Goal: Task Accomplishment & Management: Manage account settings

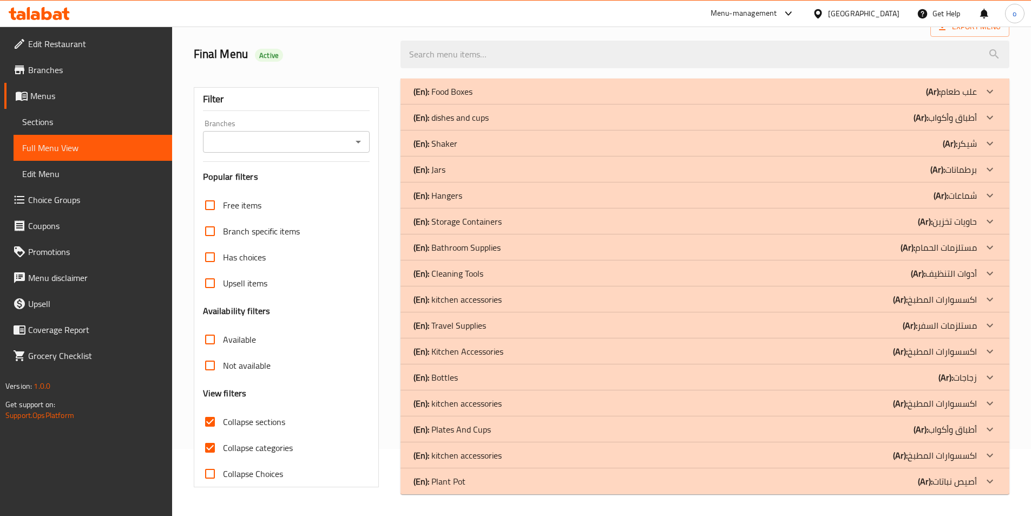
scroll to position [67, 0]
click at [68, 120] on span "Sections" at bounding box center [92, 121] width 141 height 13
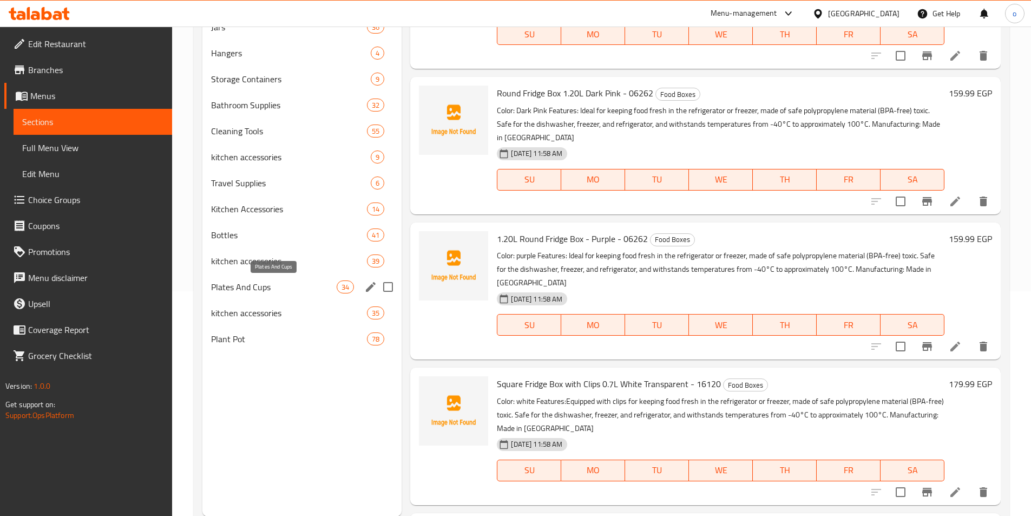
scroll to position [230, 0]
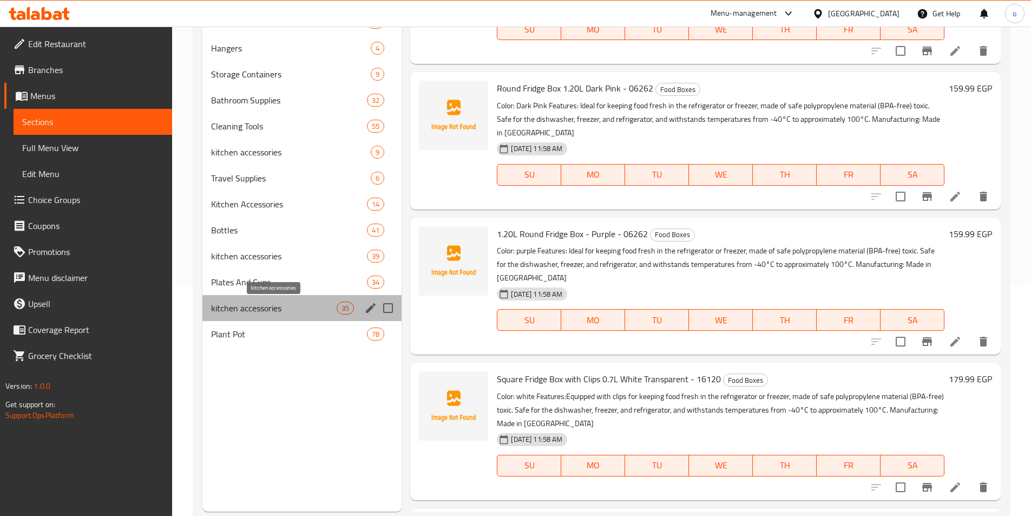
click at [296, 309] on span "kitchen accessories" at bounding box center [274, 308] width 126 height 13
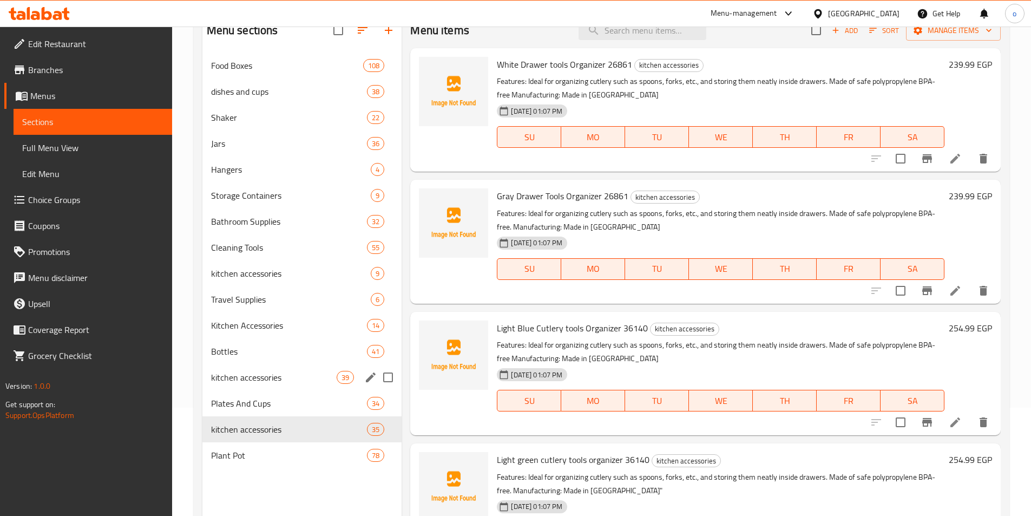
scroll to position [152, 0]
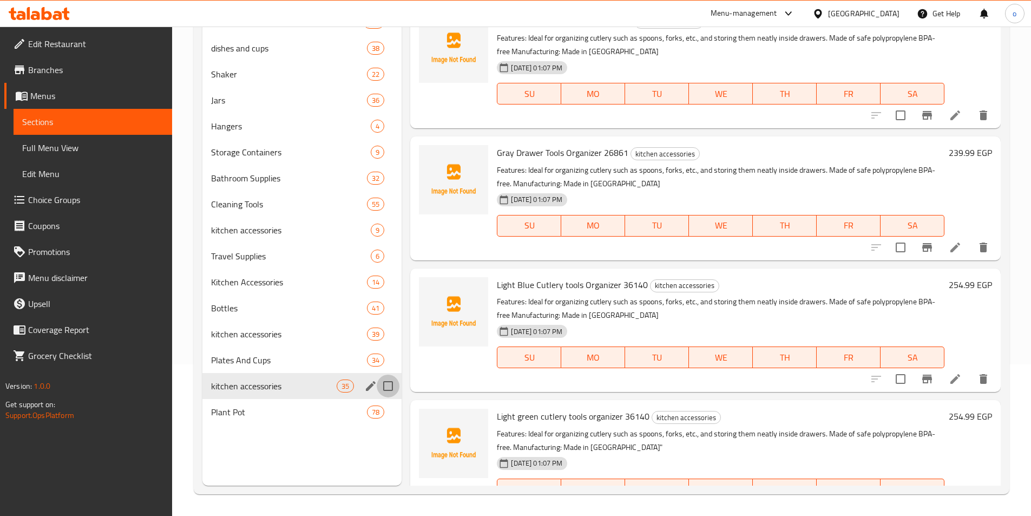
click at [393, 391] on input "Menu sections" at bounding box center [388, 386] width 23 height 23
checkbox input "true"
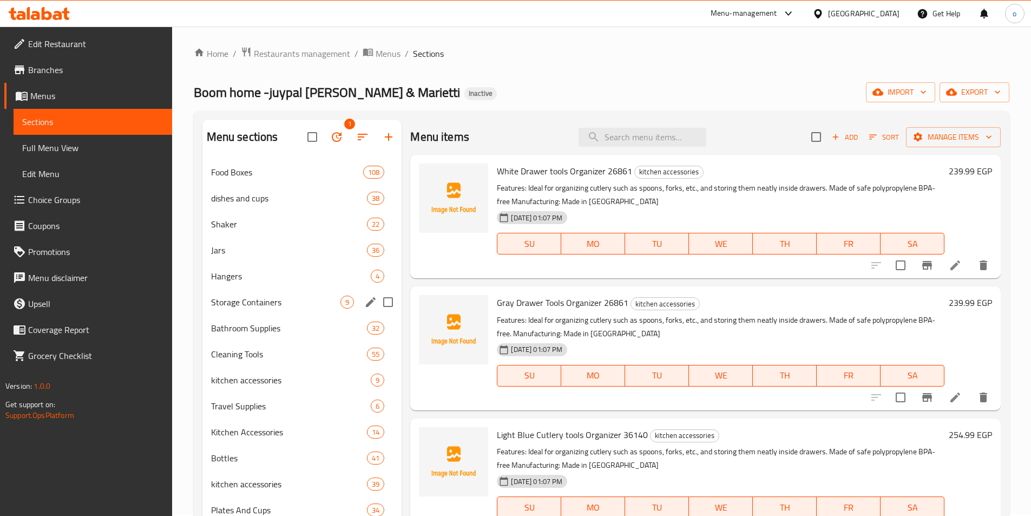
scroll to position [0, 0]
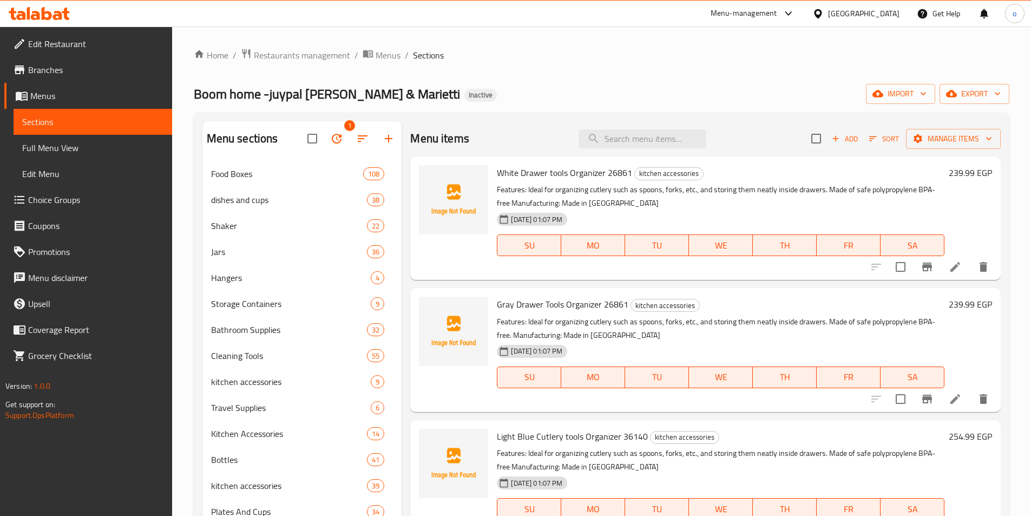
click at [341, 142] on icon "button" at bounding box center [336, 138] width 13 height 13
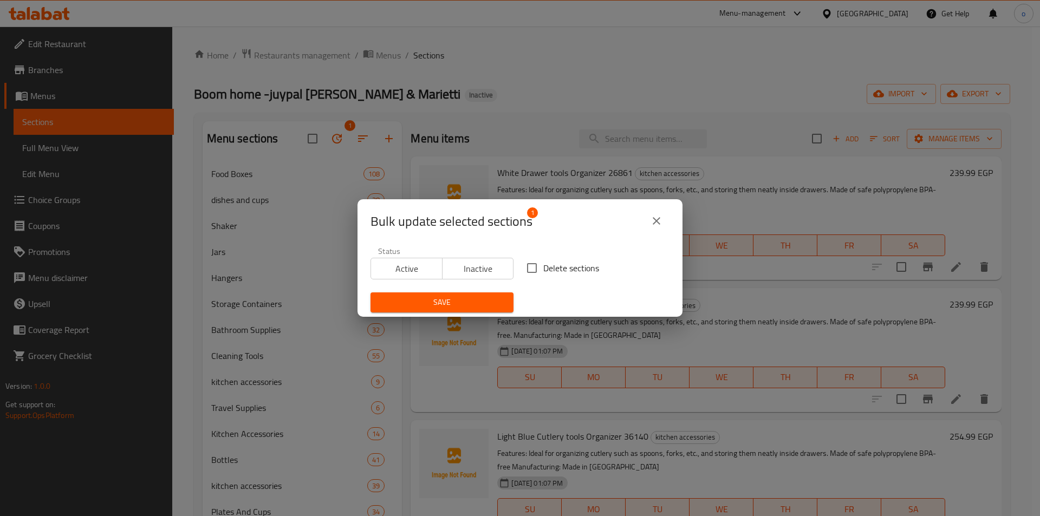
click at [531, 262] on input "Delete sections" at bounding box center [531, 268] width 23 height 23
checkbox input "true"
click at [480, 305] on span "Save" at bounding box center [442, 303] width 126 height 14
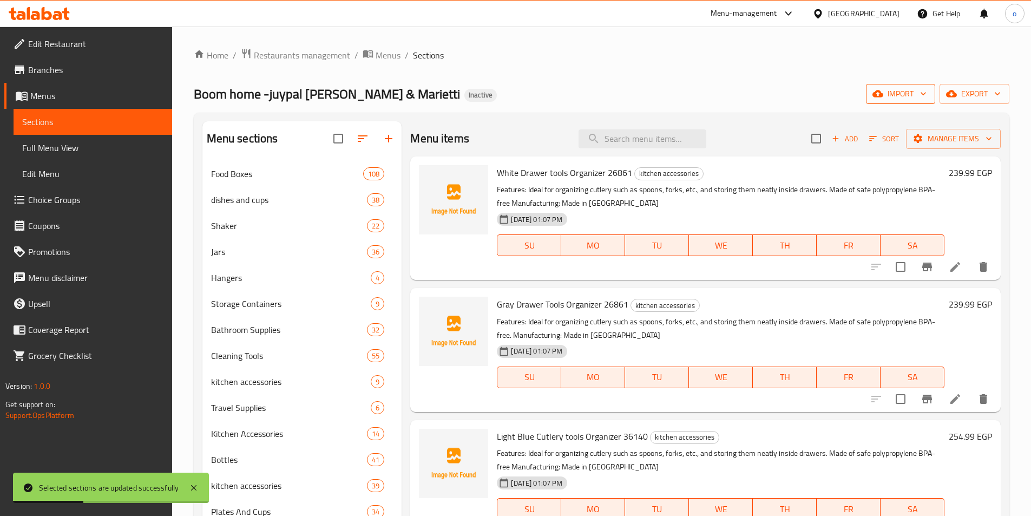
click at [918, 99] on span "import" at bounding box center [901, 94] width 52 height 14
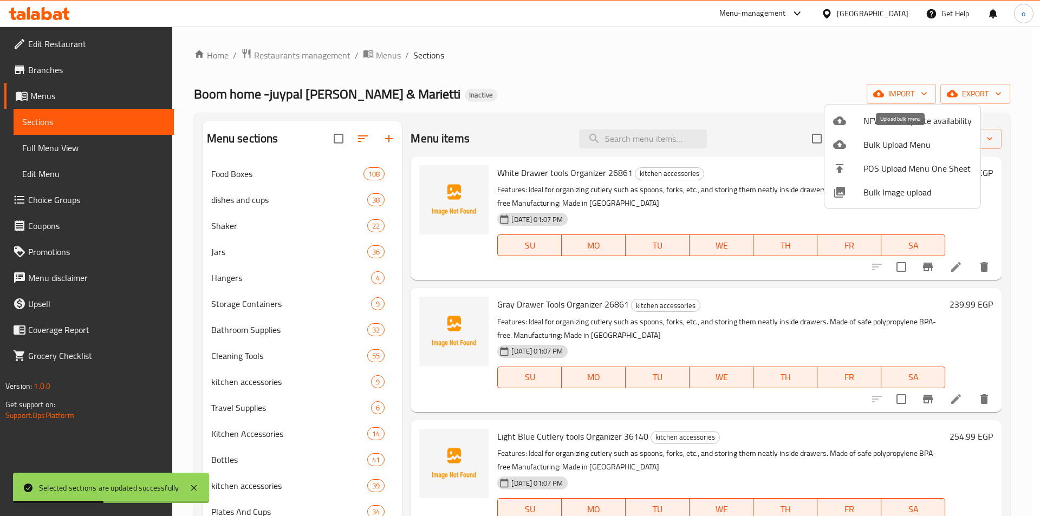
click at [877, 143] on span "Bulk Upload Menu" at bounding box center [917, 144] width 108 height 13
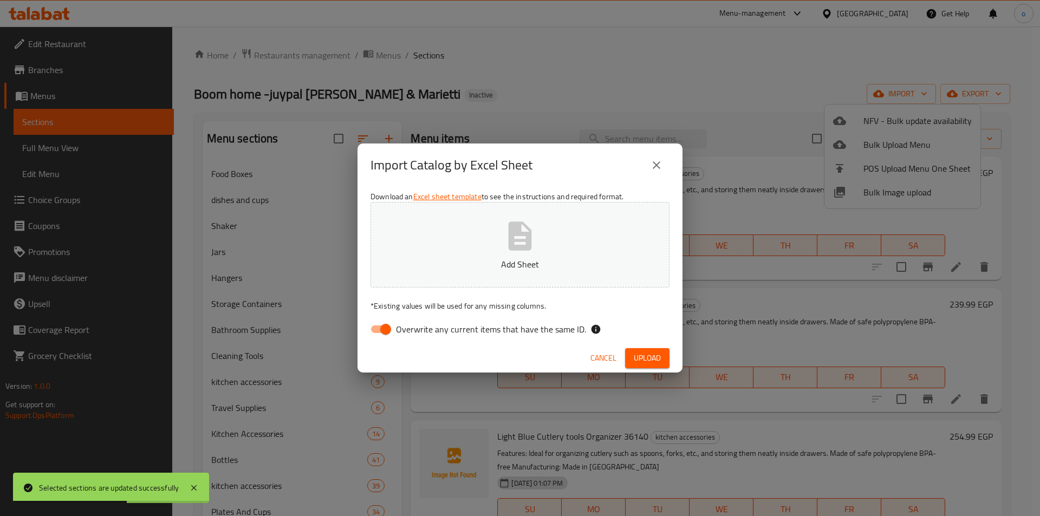
drag, startPoint x: 541, startPoint y: 327, endPoint x: 580, endPoint y: 283, distance: 59.1
click at [541, 328] on span "Overwrite any current items that have the same ID." at bounding box center [491, 329] width 190 height 13
click at [416, 328] on input "Overwrite any current items that have the same ID." at bounding box center [386, 329] width 62 height 21
checkbox input "false"
click at [632, 359] on button "Upload" at bounding box center [647, 358] width 44 height 20
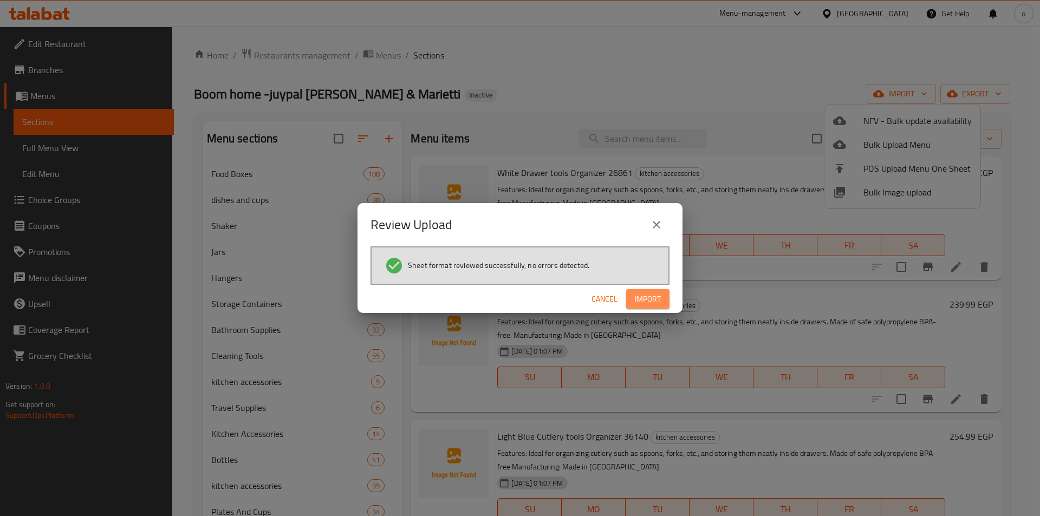
click at [654, 307] on button "Import" at bounding box center [647, 299] width 43 height 20
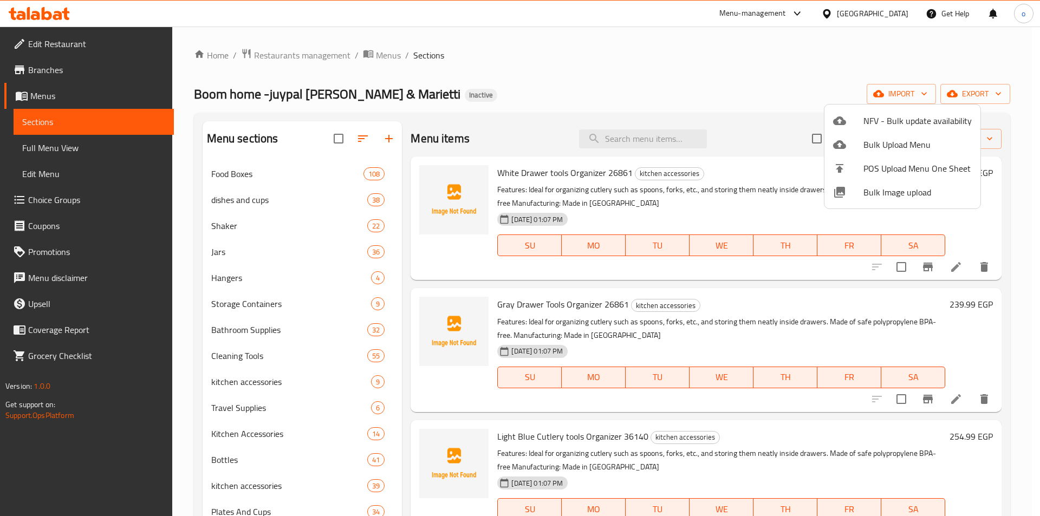
drag, startPoint x: 433, startPoint y: 152, endPoint x: 403, endPoint y: 165, distance: 32.3
click at [433, 152] on div at bounding box center [520, 258] width 1040 height 516
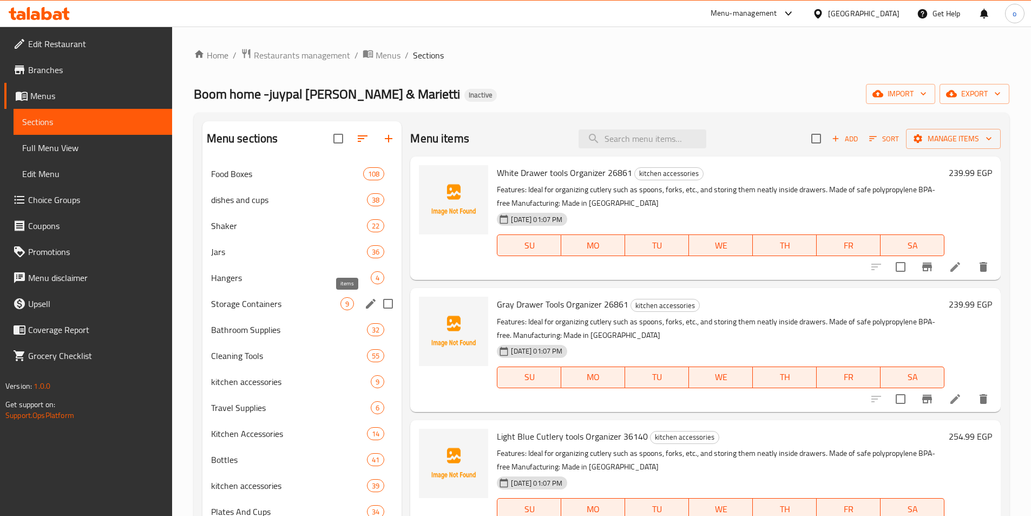
scroll to position [152, 0]
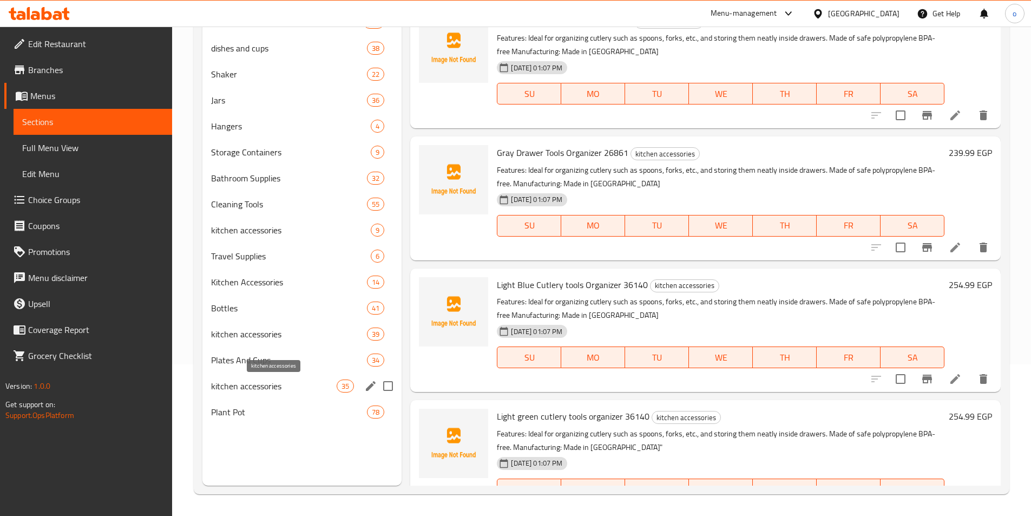
click at [279, 389] on span "kitchen accessories" at bounding box center [274, 386] width 126 height 13
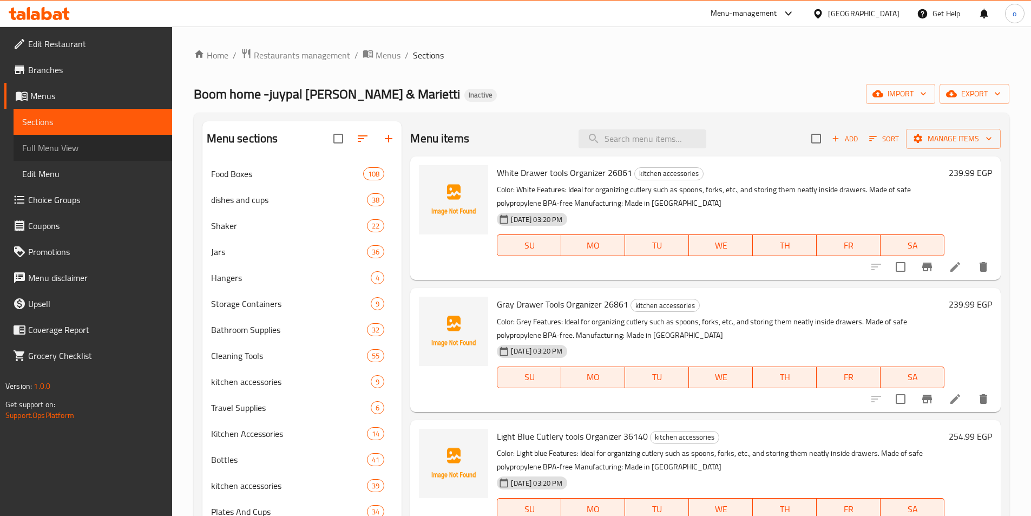
click at [51, 137] on link "Full Menu View" at bounding box center [93, 148] width 159 height 26
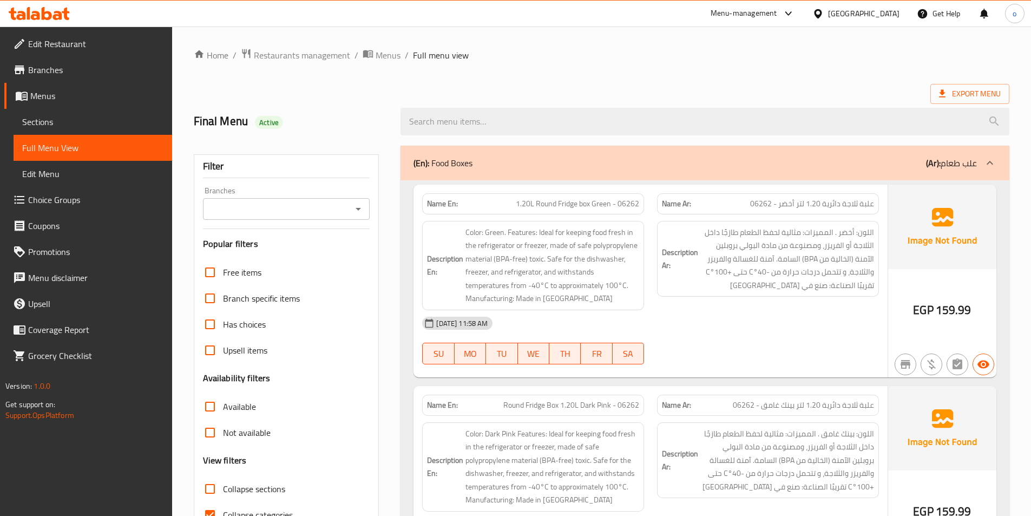
scroll to position [162, 0]
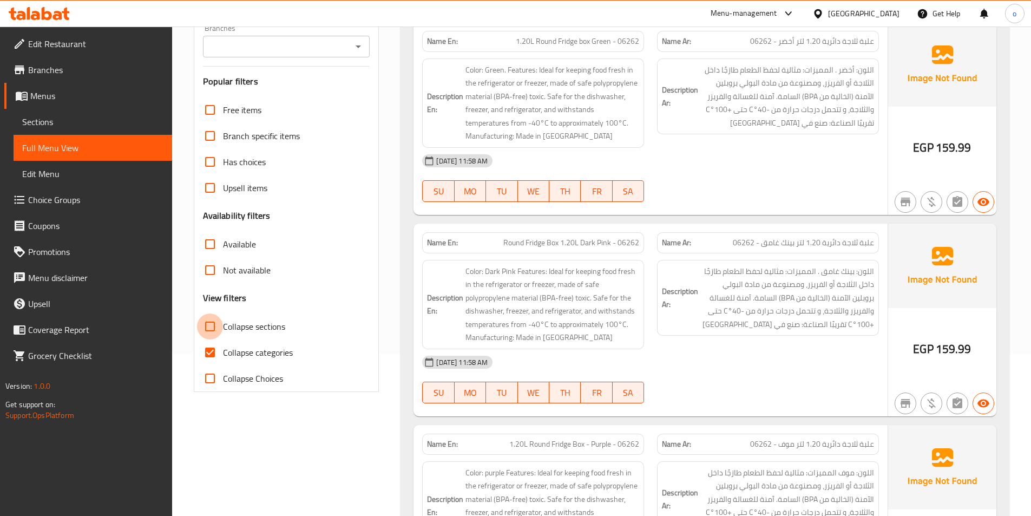
click at [214, 328] on input "Collapse sections" at bounding box center [210, 326] width 26 height 26
checkbox input "true"
click at [214, 354] on input "Collapse categories" at bounding box center [210, 352] width 26 height 26
checkbox input "false"
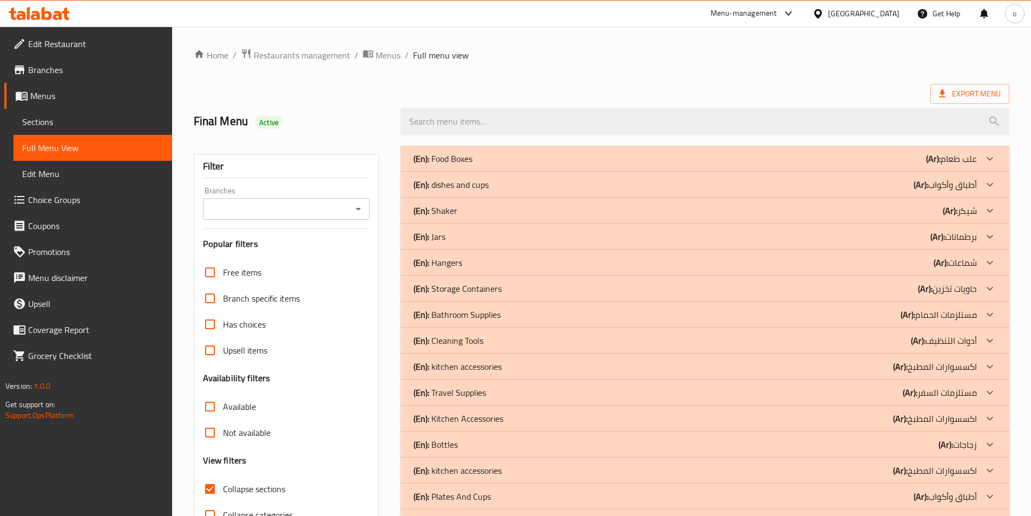
scroll to position [67, 0]
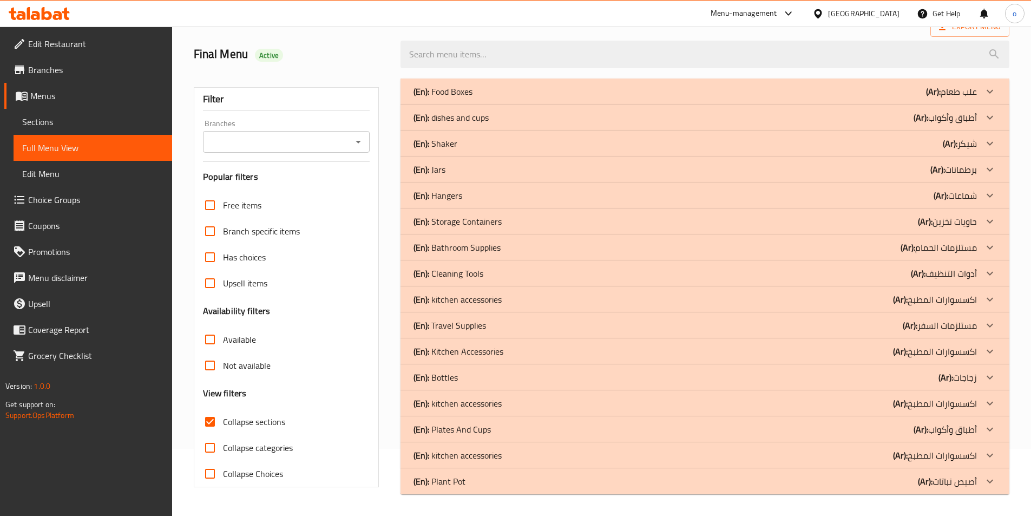
click at [527, 453] on div "(En): kitchen accessories (Ar): اكسسوارات المطبخ" at bounding box center [696, 455] width 564 height 13
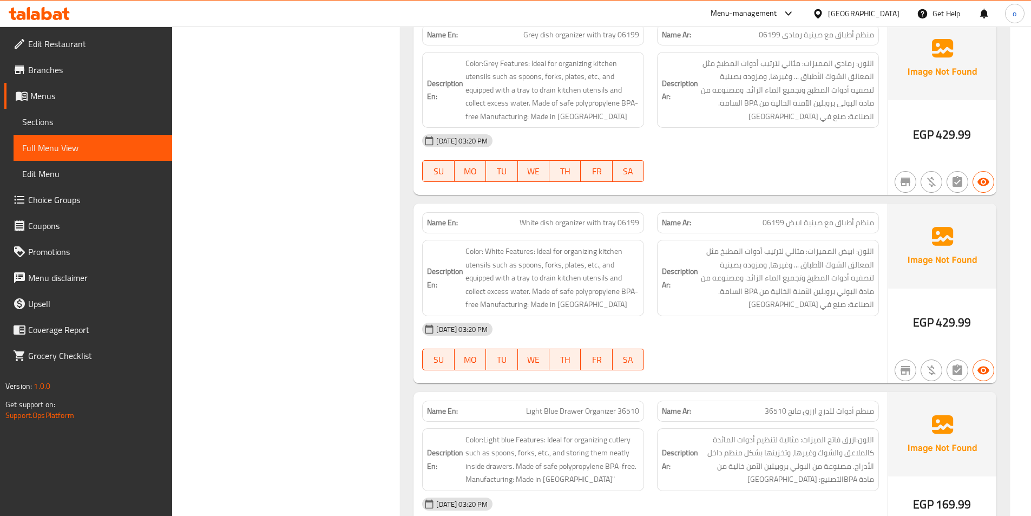
scroll to position [2558, 0]
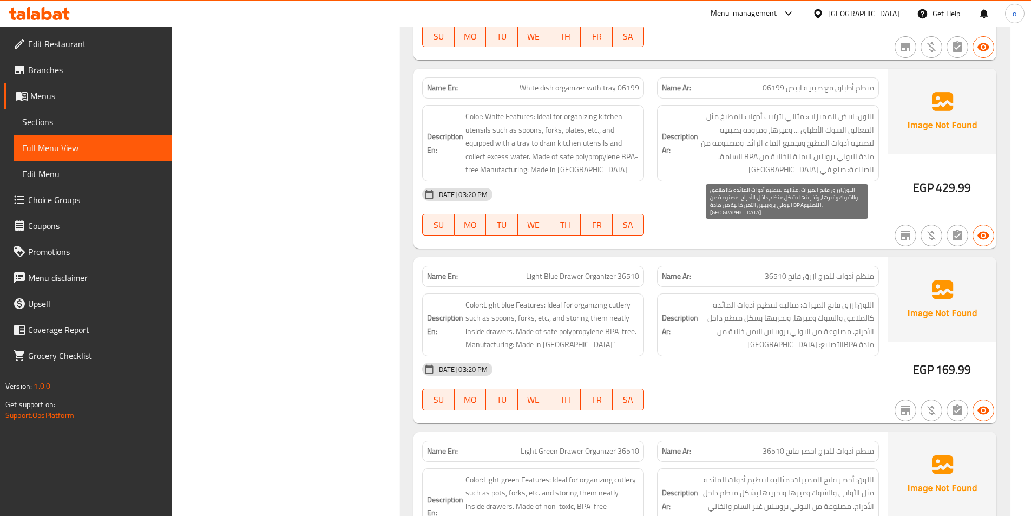
click at [825, 298] on span "اللون:ازرق فاتح الميزات: مثالية لتنظيم أدوات المائدة كالملاعق والشوك وغيرها، وت…" at bounding box center [788, 324] width 174 height 53
click at [827, 298] on span "اللون:ازرق فاتح الميزات: مثالية لتنظيم أدوات المائدة كالملاعق والشوك وغيرها، وت…" at bounding box center [788, 324] width 174 height 53
click at [816, 298] on span "اللون:ازرق فاتح الميزات: مثالية لتنظيم أدوات المائدة كالملاعق والشوك وغيرها، وت…" at bounding box center [788, 324] width 174 height 53
click at [819, 298] on span "اللون:ازرق فاتح الميزات: مثالية لتنظيم أدوات المائدة كالملاعق والشوك وغيرها، وت…" at bounding box center [788, 324] width 174 height 53
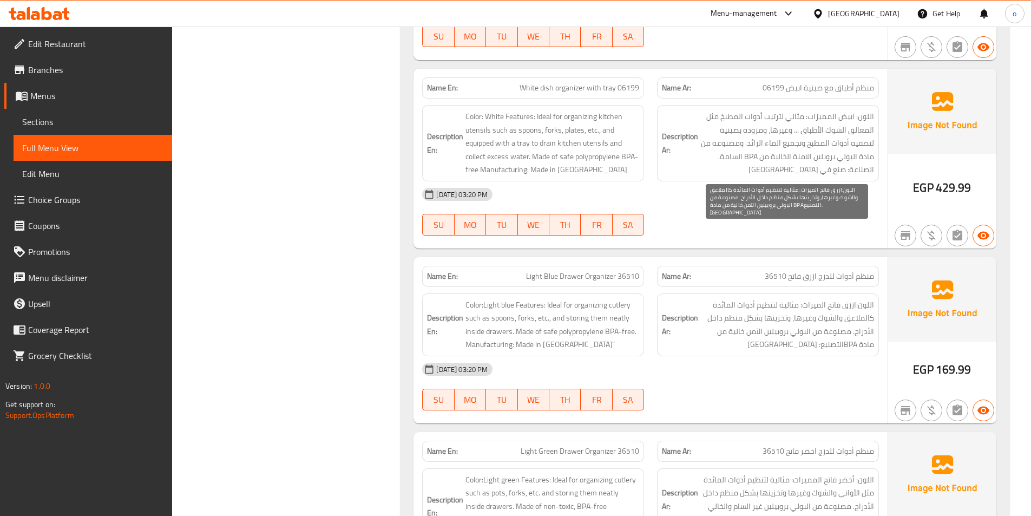
click at [818, 298] on span "اللون:ازرق فاتح الميزات: مثالية لتنظيم أدوات المائدة كالملاعق والشوك وغيرها، وت…" at bounding box center [788, 324] width 174 height 53
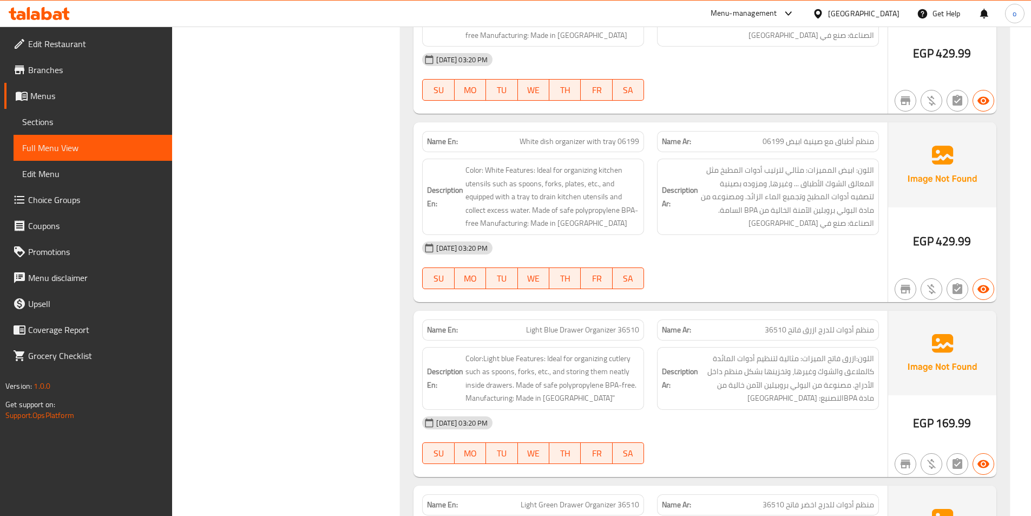
scroll to position [2504, 0]
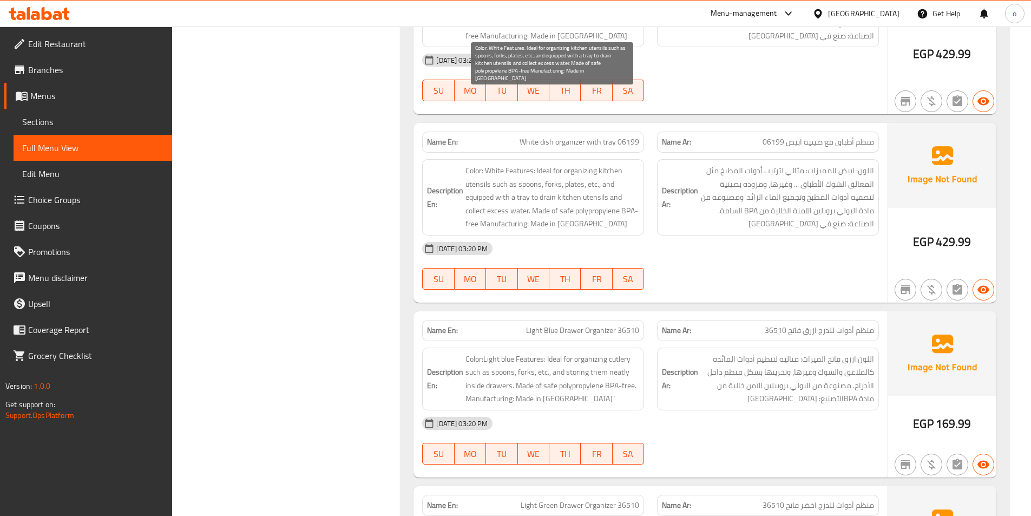
click at [487, 164] on span "Color: White Features: Ideal for organizing kitchen utensils such as spoons, fo…" at bounding box center [553, 197] width 174 height 67
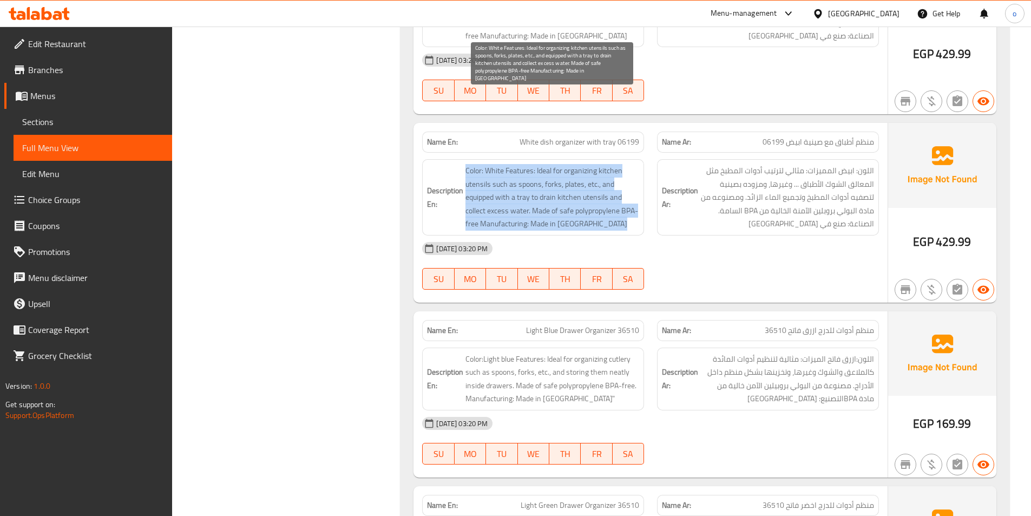
click at [487, 164] on span "Color: White Features: Ideal for organizing kitchen utensils such as spoons, fo…" at bounding box center [553, 197] width 174 height 67
click at [521, 164] on span "Color: White Features: Ideal for organizing kitchen utensils such as spoons, fo…" at bounding box center [553, 197] width 174 height 67
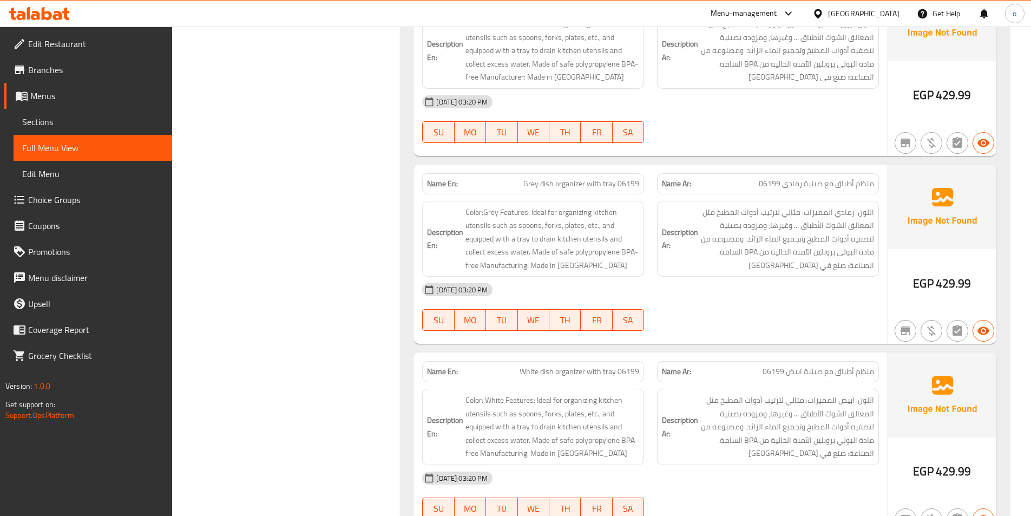
scroll to position [2382, 0]
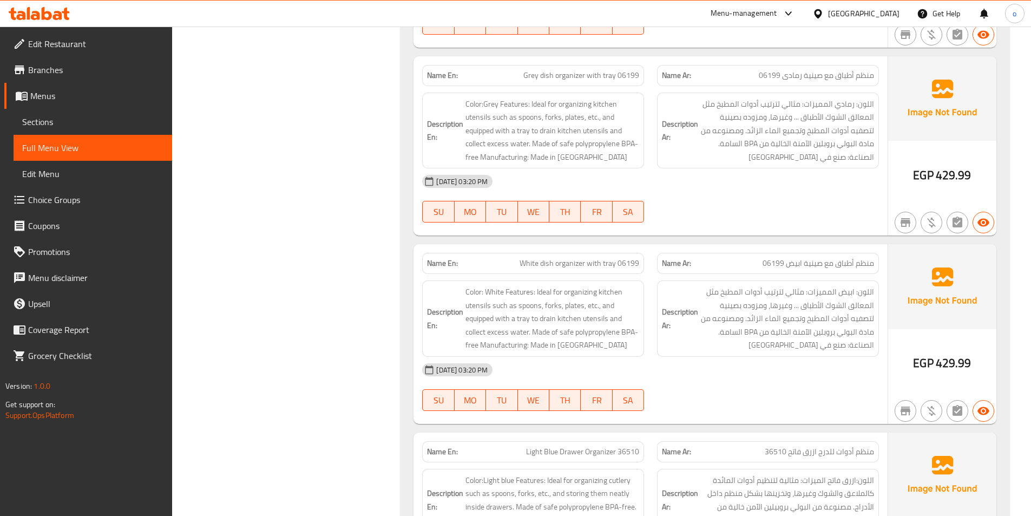
click at [812, 446] on span "منظم أدوات للدرج ازرق فاتح 36510" at bounding box center [819, 451] width 109 height 11
click at [576, 446] on span "Light Blue Drawer Organizer 36510" at bounding box center [582, 451] width 113 height 11
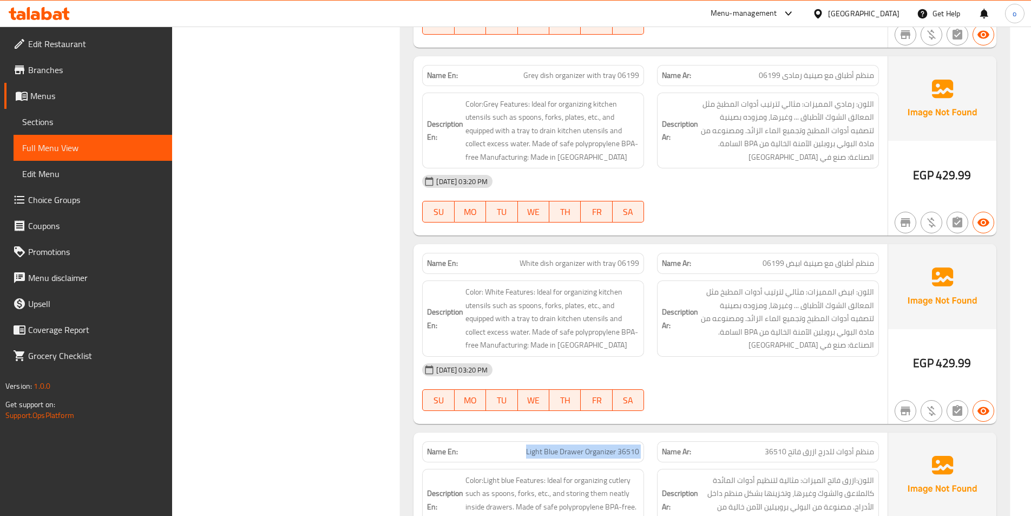
click at [576, 446] on span "Light Blue Drawer Organizer 36510" at bounding box center [582, 451] width 113 height 11
copy span "Light Blue Drawer Organizer 36510"
click at [815, 474] on span "اللون:ازرق فاتح الميزات: مثالية لتنظيم أدوات المائدة كالملاعق والشوك وغيرها، وت…" at bounding box center [788, 500] width 174 height 53
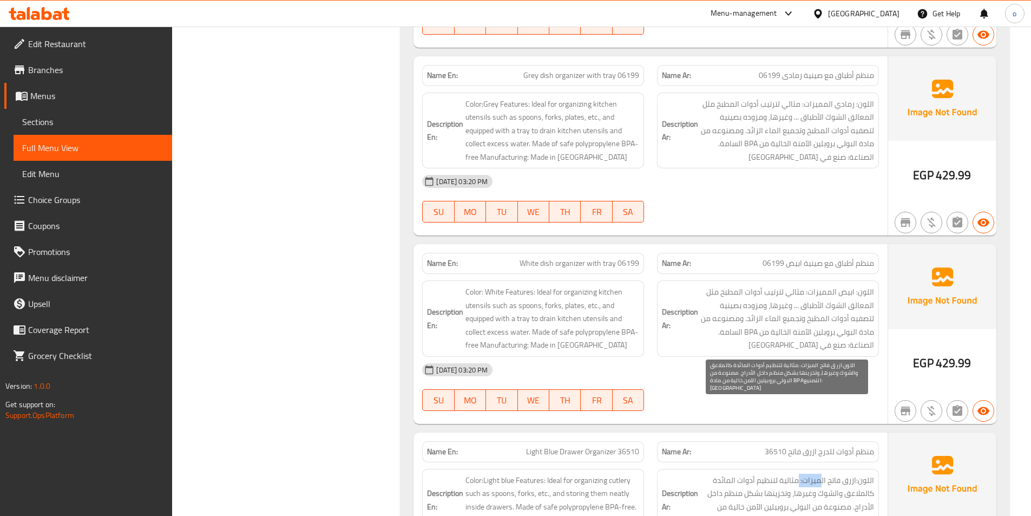
click at [815, 474] on span "اللون:ازرق فاتح الميزات: مثالية لتنظيم أدوات المائدة كالملاعق والشوك وغيرها، وت…" at bounding box center [788, 500] width 174 height 53
copy span "الميزات"
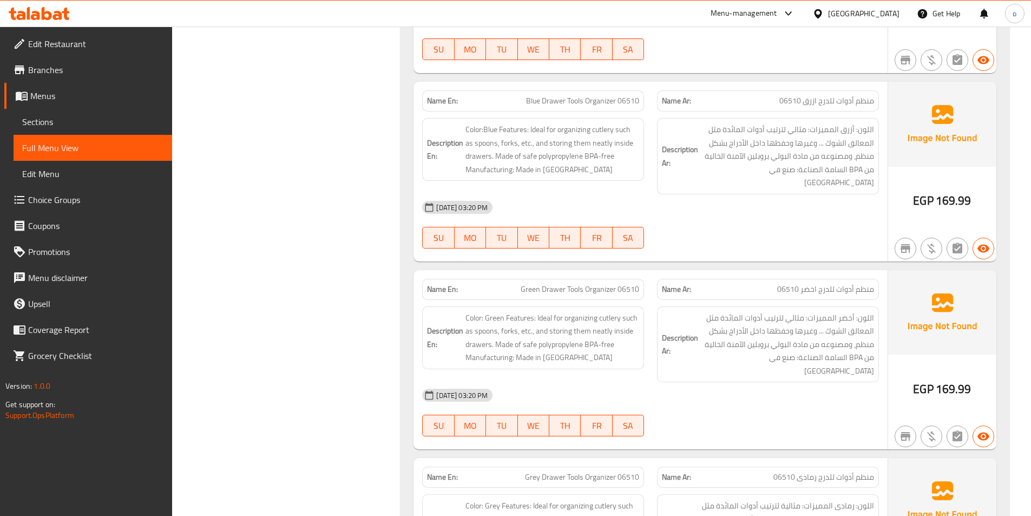
scroll to position [3574, 0]
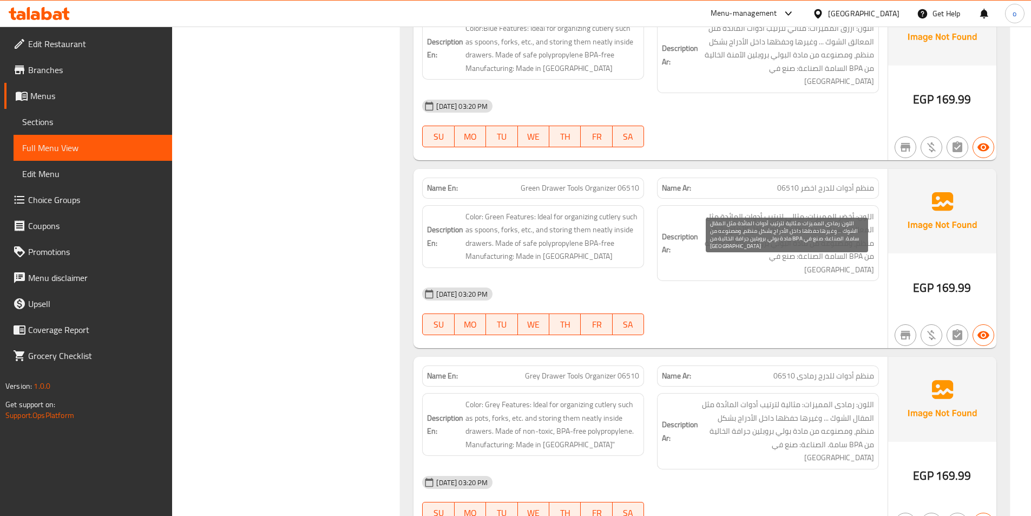
click at [811, 398] on span "اللون: رمادى المميزات: مثالية لترتيب أدوات المائدة مثل المقال الشوك ... وغيرها …" at bounding box center [788, 431] width 174 height 67
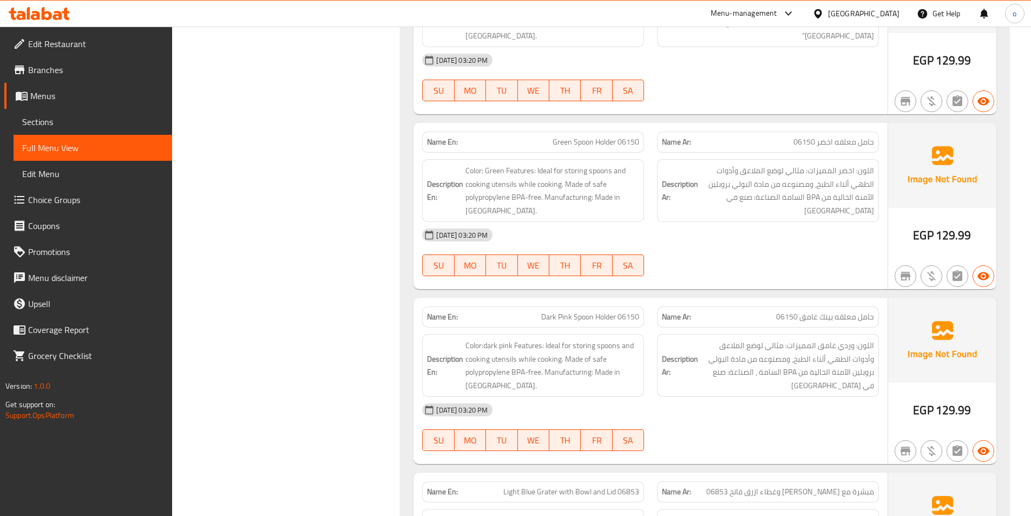
scroll to position [4386, 0]
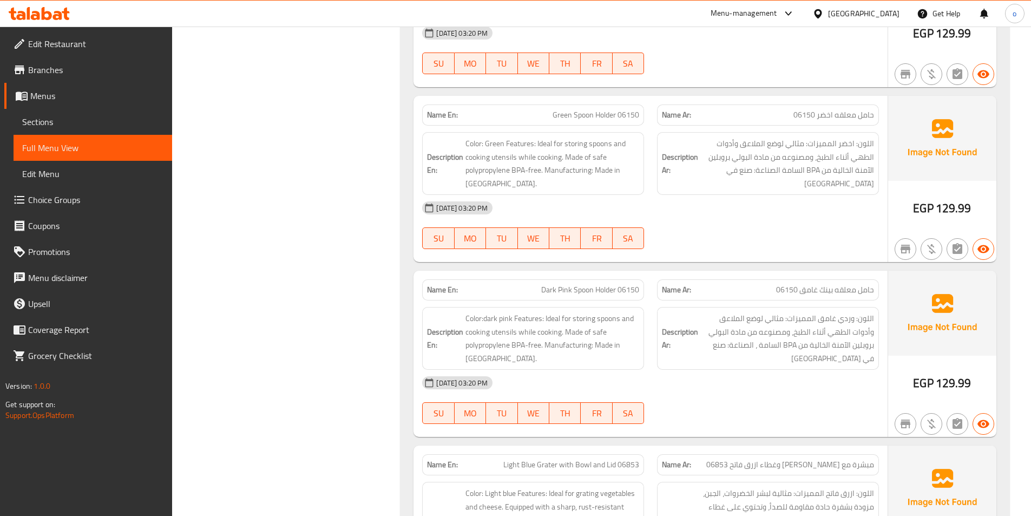
click at [558, 459] on span "Light Blue Grater with Bowl and Lid 06853" at bounding box center [572, 464] width 136 height 11
click at [553, 459] on span "Light Blue Grater with Bowl and Lid 06853" at bounding box center [572, 464] width 136 height 11
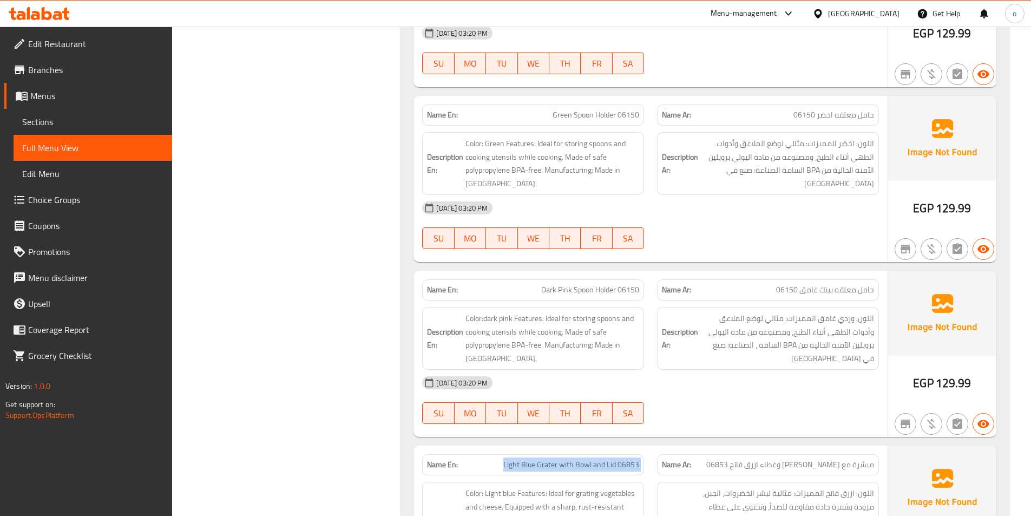
click at [553, 459] on span "Light Blue Grater with Bowl and Lid 06853" at bounding box center [572, 464] width 136 height 11
click at [768, 459] on span "مبشرة مع [PERSON_NAME] وغطاء ازرق فاتح 06853" at bounding box center [791, 464] width 168 height 11
copy span "مبشرة مع [PERSON_NAME] وغطاء ازرق فاتح 06853"
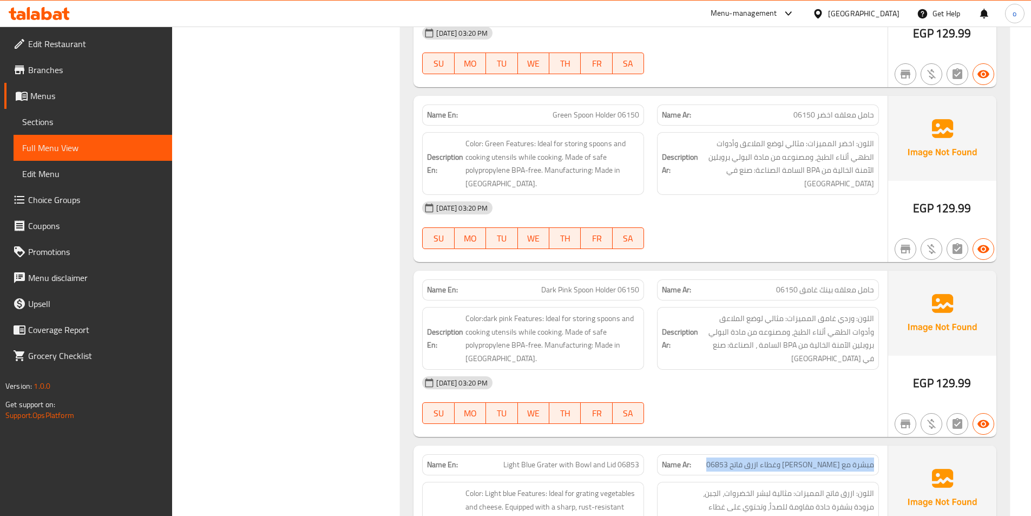
click at [798, 459] on span "مبشرة مع [PERSON_NAME] وغطاء ازرق فاتح 06853" at bounding box center [791, 464] width 168 height 11
click at [797, 459] on span "مبشرة مع [PERSON_NAME] وغطاء ازرق فاتح 06853" at bounding box center [791, 464] width 168 height 11
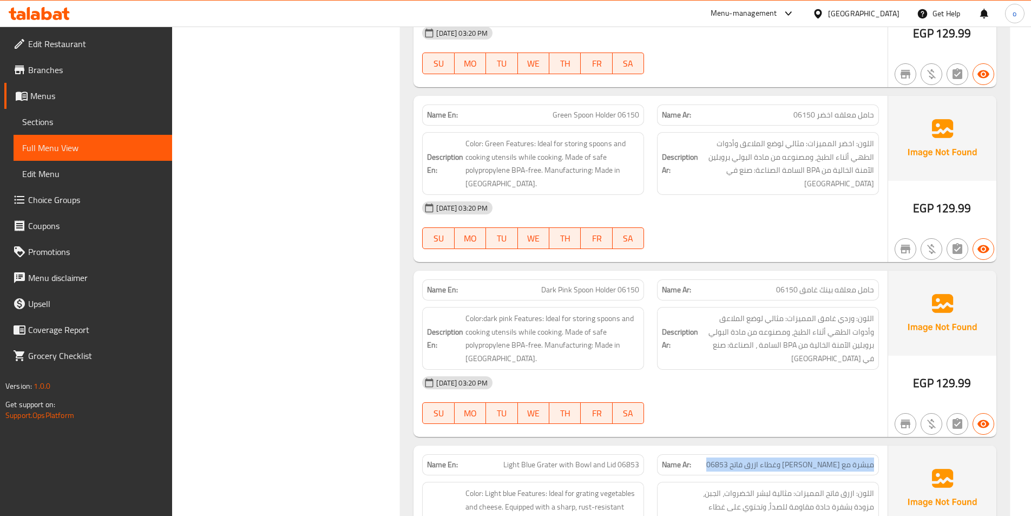
click at [798, 459] on span "مبشرة مع [PERSON_NAME] وغطاء ازرق فاتح 06853" at bounding box center [791, 464] width 168 height 11
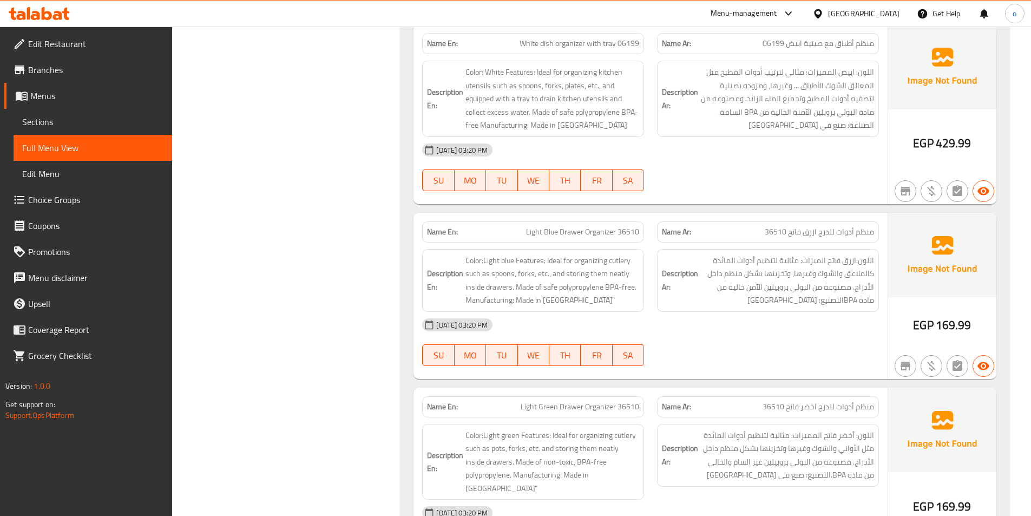
scroll to position [2545, 0]
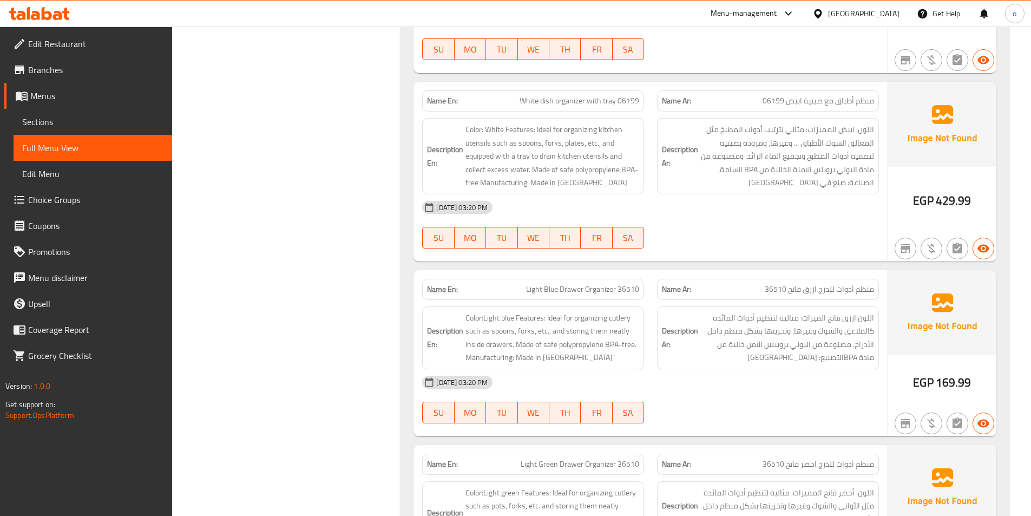
click at [586, 284] on span "Light Blue Drawer Organizer 36510" at bounding box center [582, 289] width 113 height 11
copy span "Light Blue Drawer Organizer 36510"
click at [569, 284] on span "Light Blue Drawer Organizer 36510" at bounding box center [582, 289] width 113 height 11
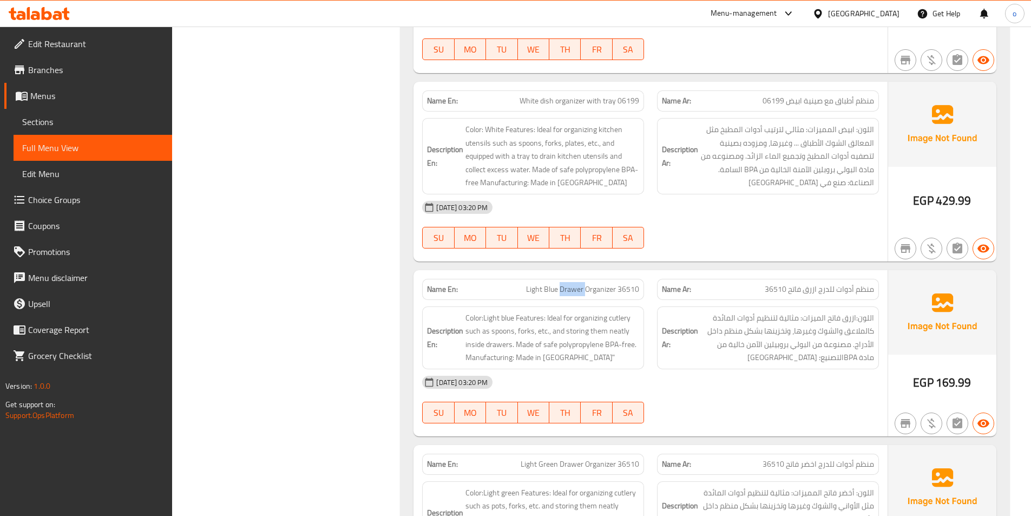
click at [569, 284] on span "Light Blue Drawer Organizer 36510" at bounding box center [582, 289] width 113 height 11
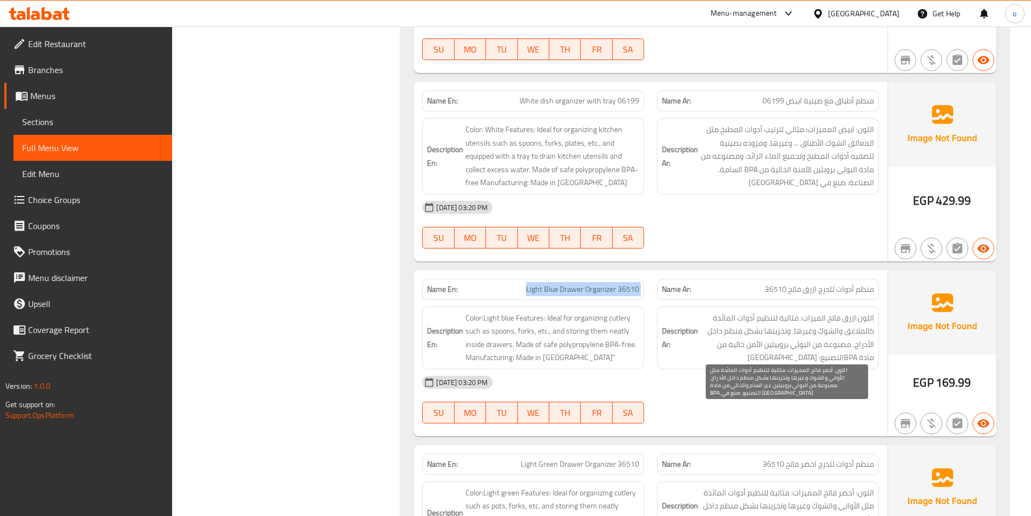
click at [792, 486] on span "اللون: أخضر فاتح المميزات: مثالية لتنظيم أدوات المائدة مثل الأواني والشوك وغيره…" at bounding box center [788, 512] width 174 height 53
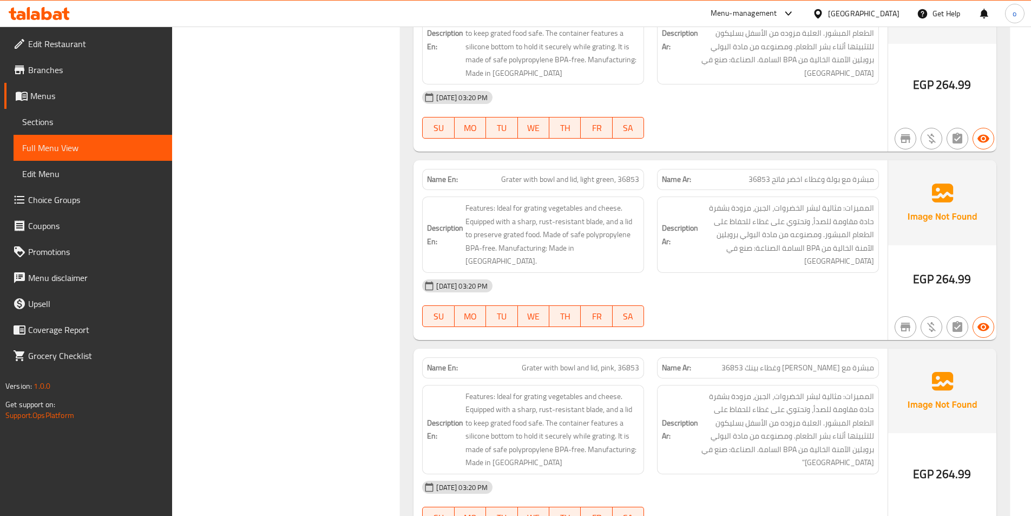
scroll to position [5739, 0]
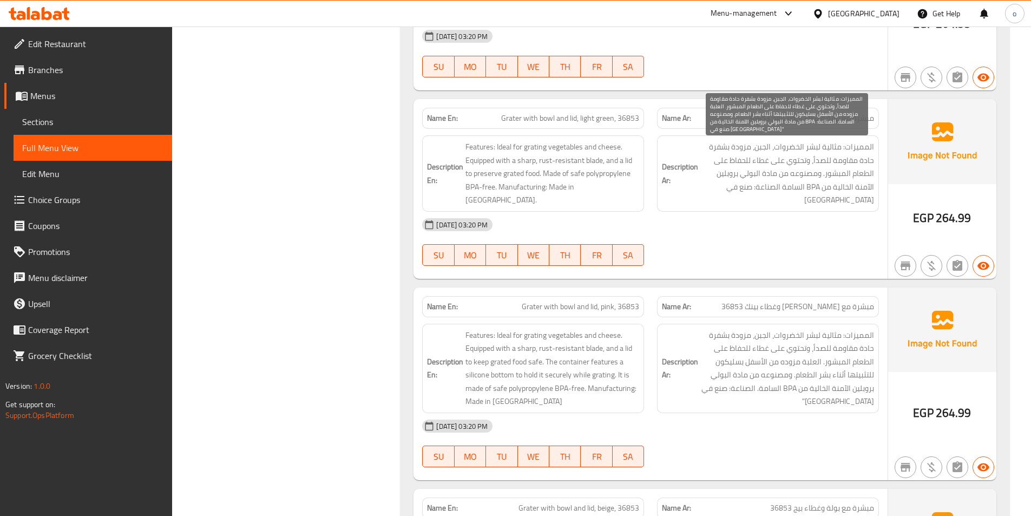
click at [743, 329] on span "المميزات: مثالية لبشر الخضروات، الجبن، مزودة بشفرة حادة مقاومة للصدأ، وتحتوي عل…" at bounding box center [788, 369] width 174 height 80
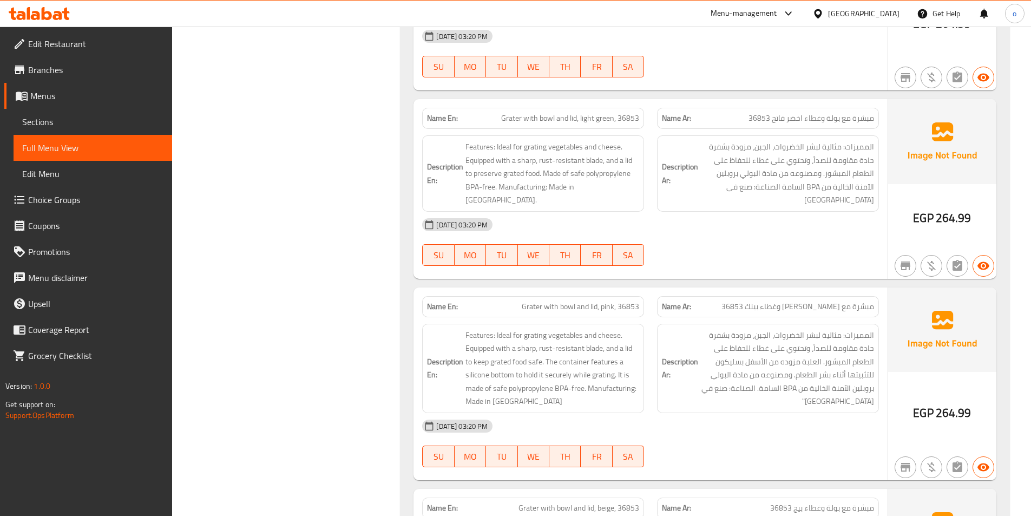
click at [779, 301] on span "مبشرة مع [PERSON_NAME] وغطاء بينك 36853" at bounding box center [798, 306] width 153 height 11
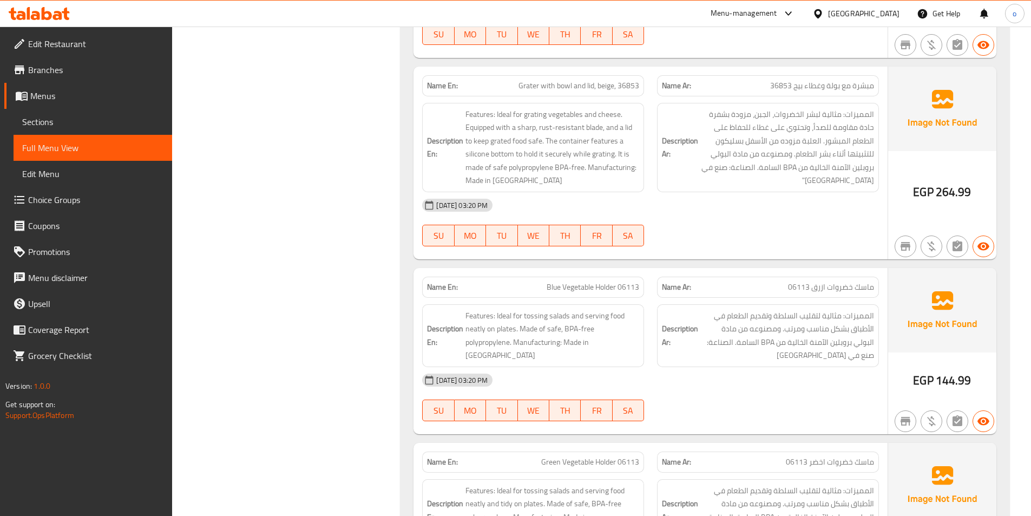
scroll to position [6077, 0]
